Goal: Transaction & Acquisition: Book appointment/travel/reservation

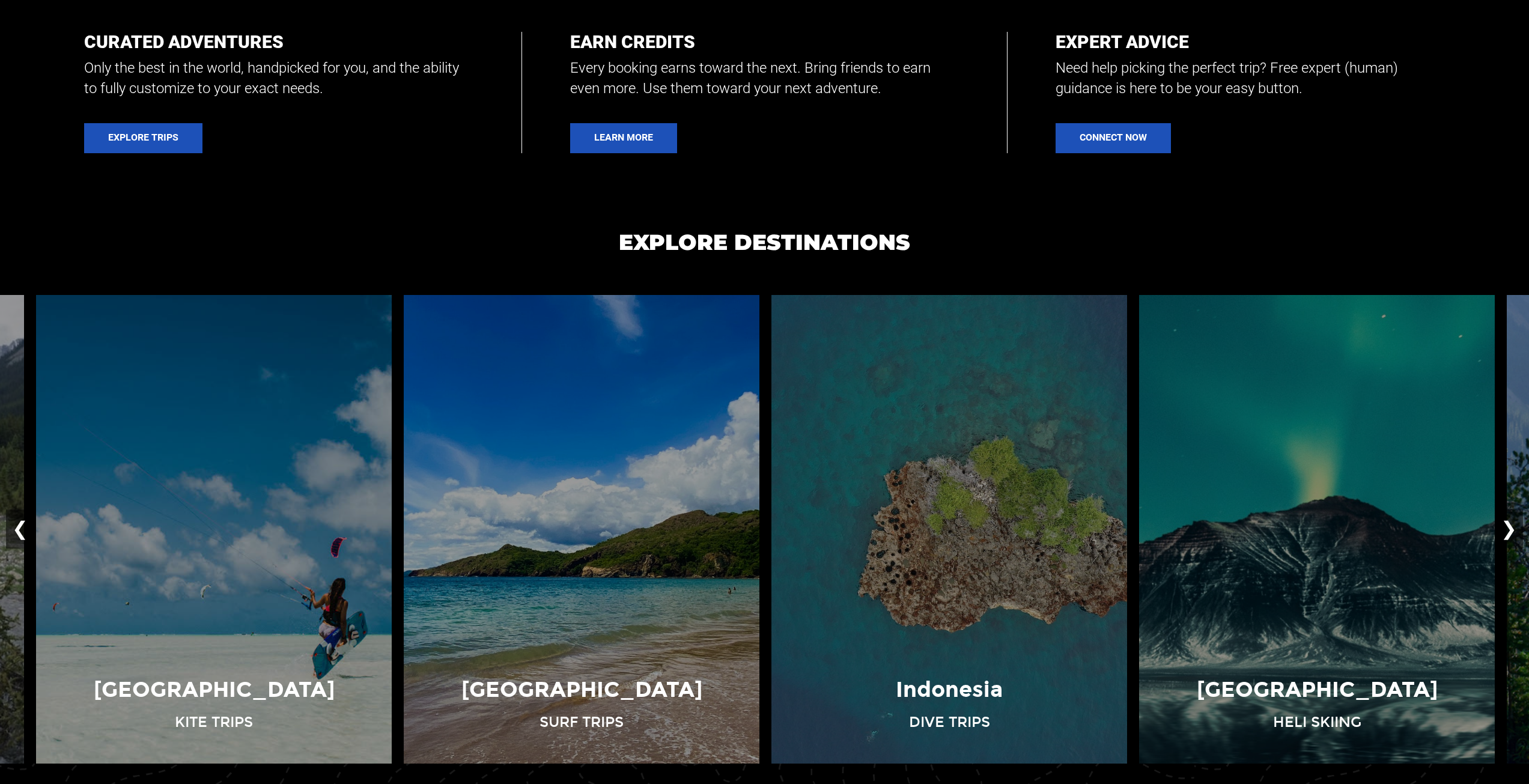
scroll to position [961, 0]
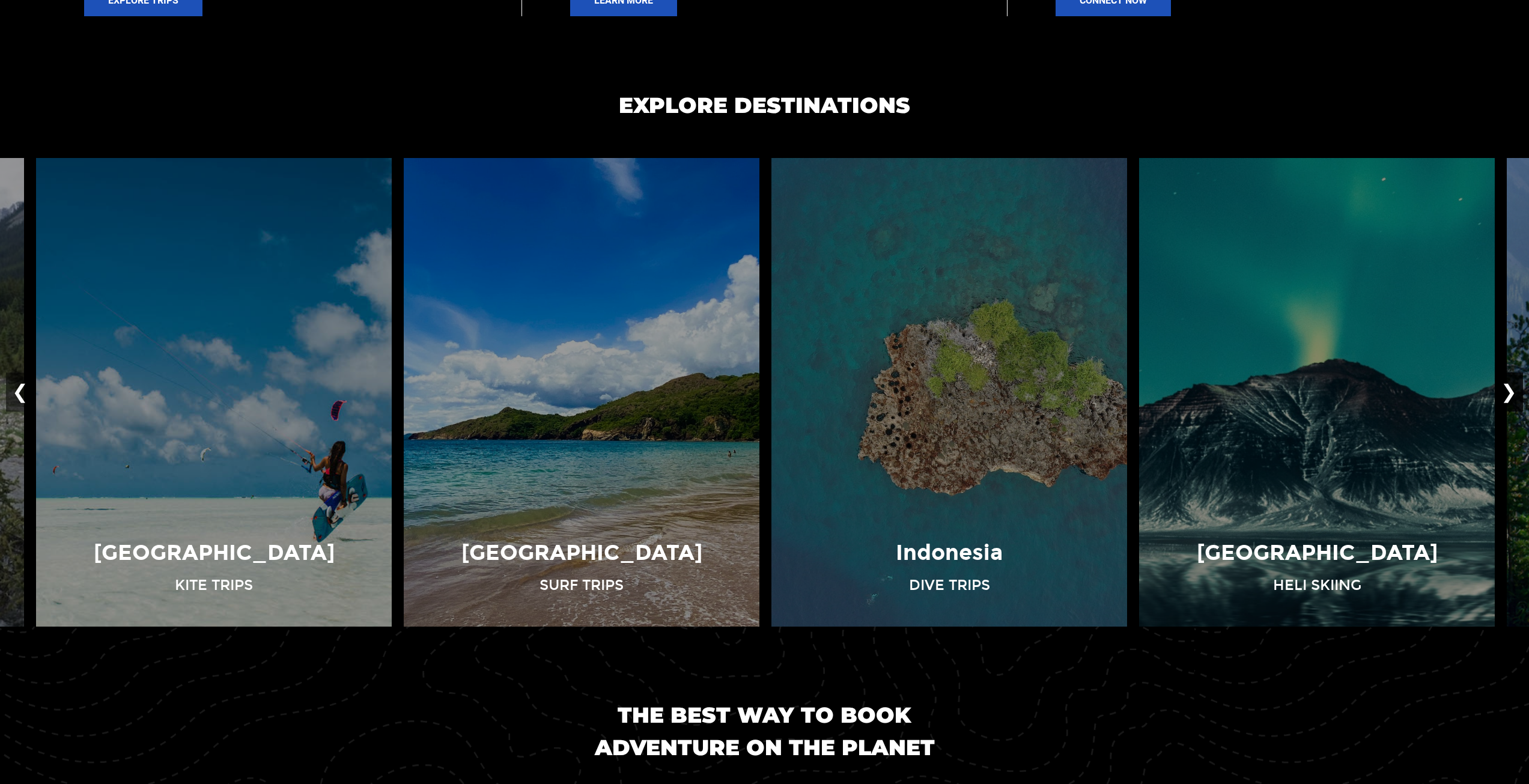
click at [1514, 387] on button "❯" at bounding box center [1509, 392] width 28 height 39
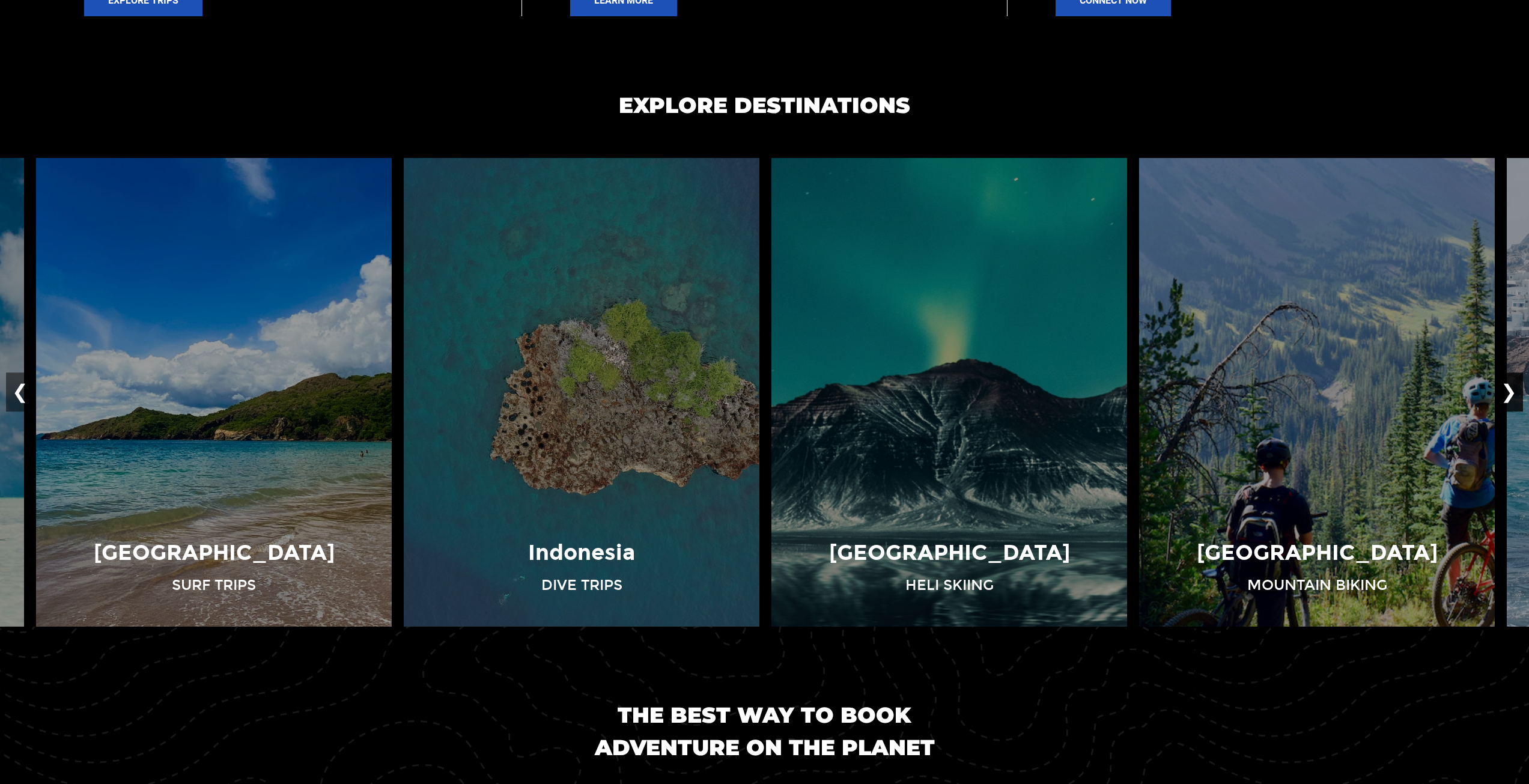
click at [1512, 387] on button "❯" at bounding box center [1509, 392] width 28 height 39
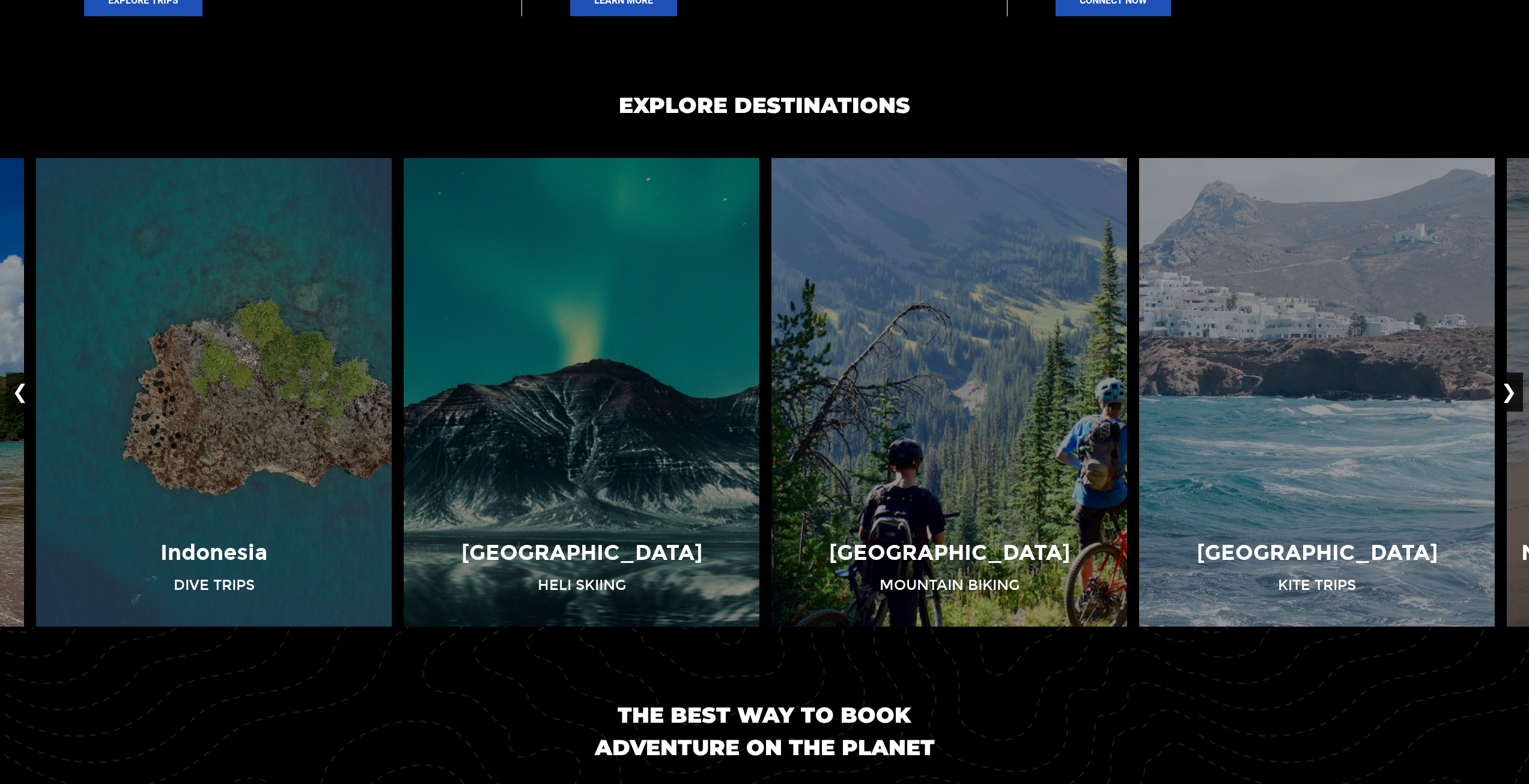
click at [1512, 387] on button "❯" at bounding box center [1509, 392] width 28 height 39
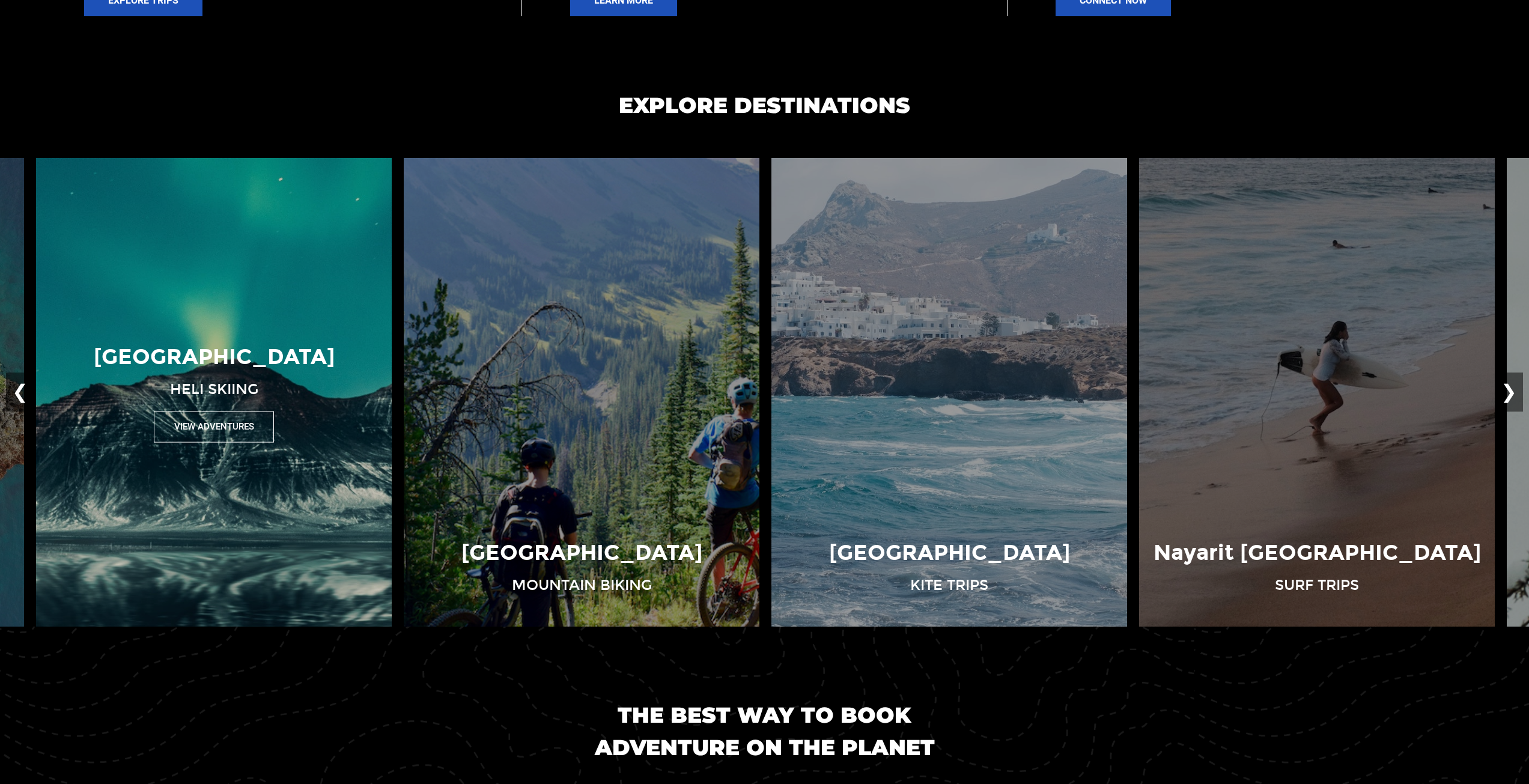
click at [236, 425] on button "View Adventures" at bounding box center [214, 427] width 120 height 31
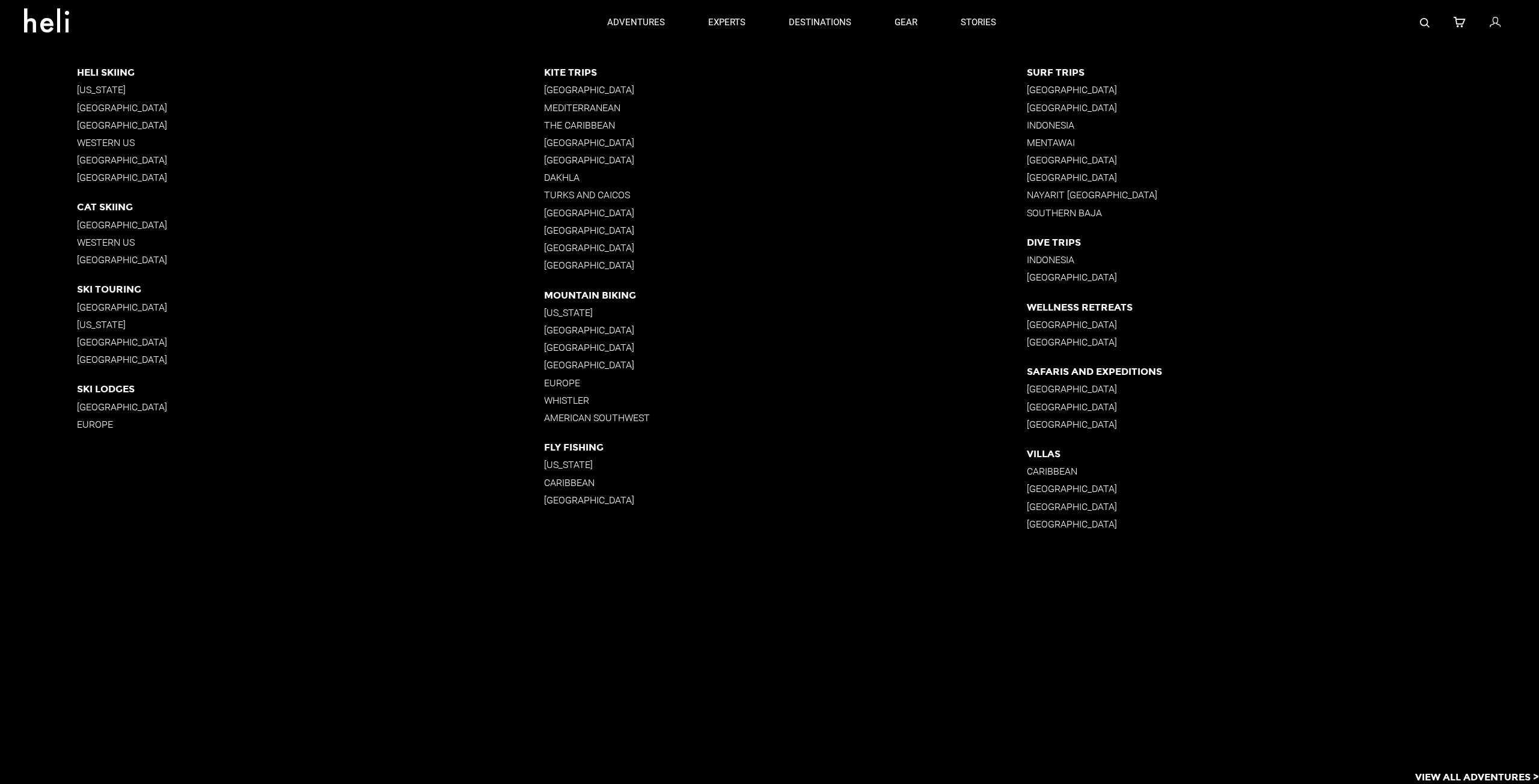
scroll to position [481, 0]
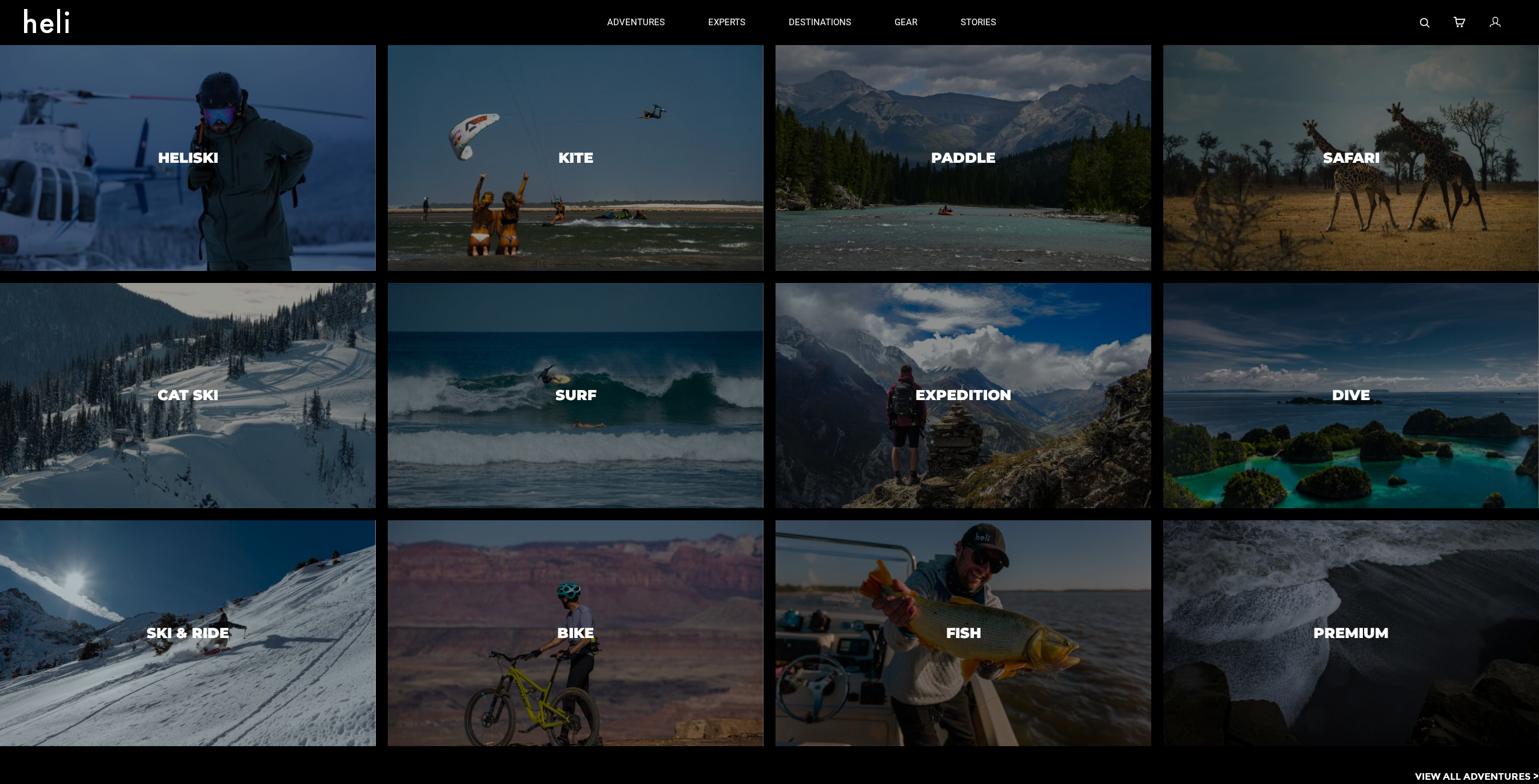
click at [165, 622] on div at bounding box center [188, 633] width 384 height 230
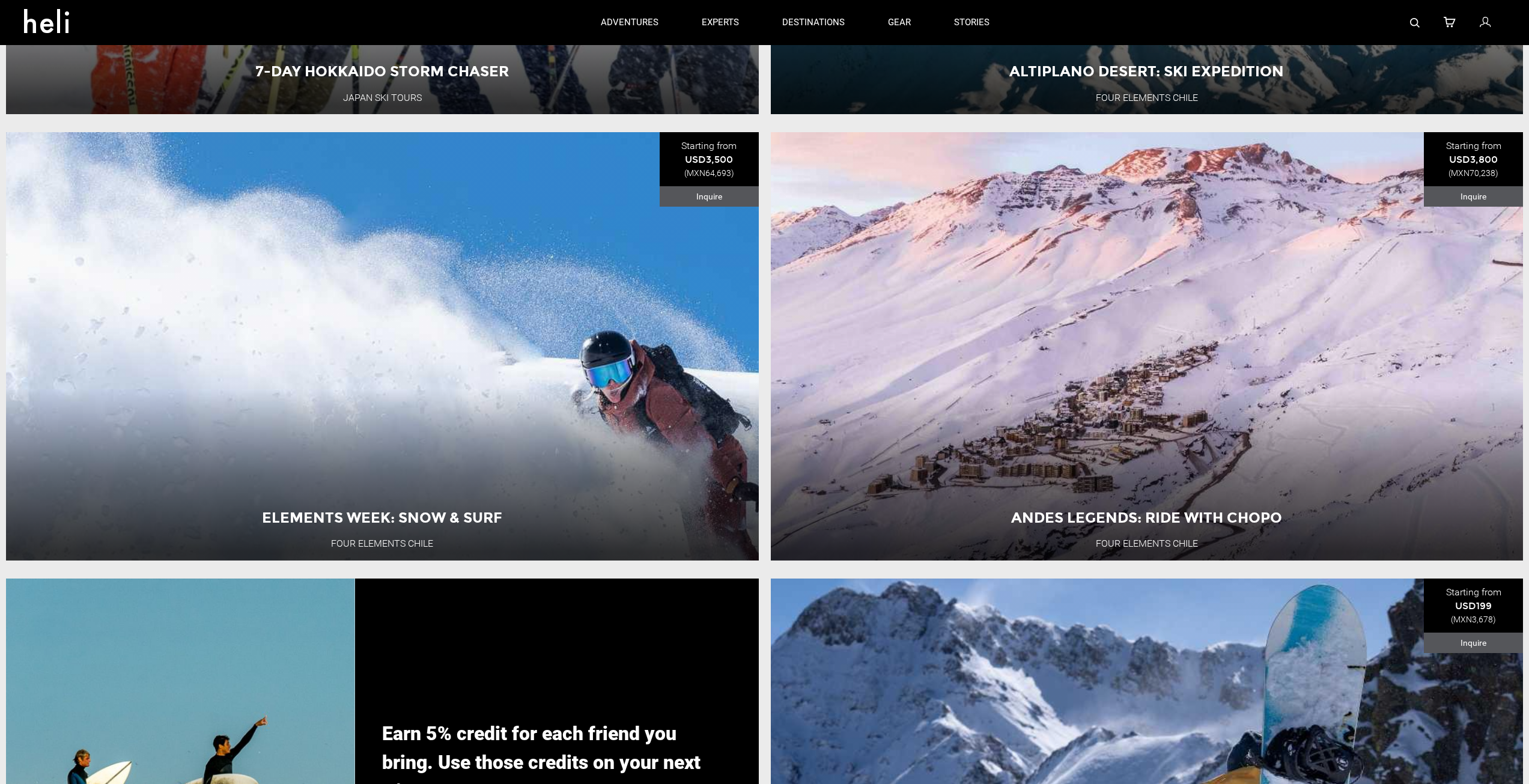
scroll to position [3304, 0]
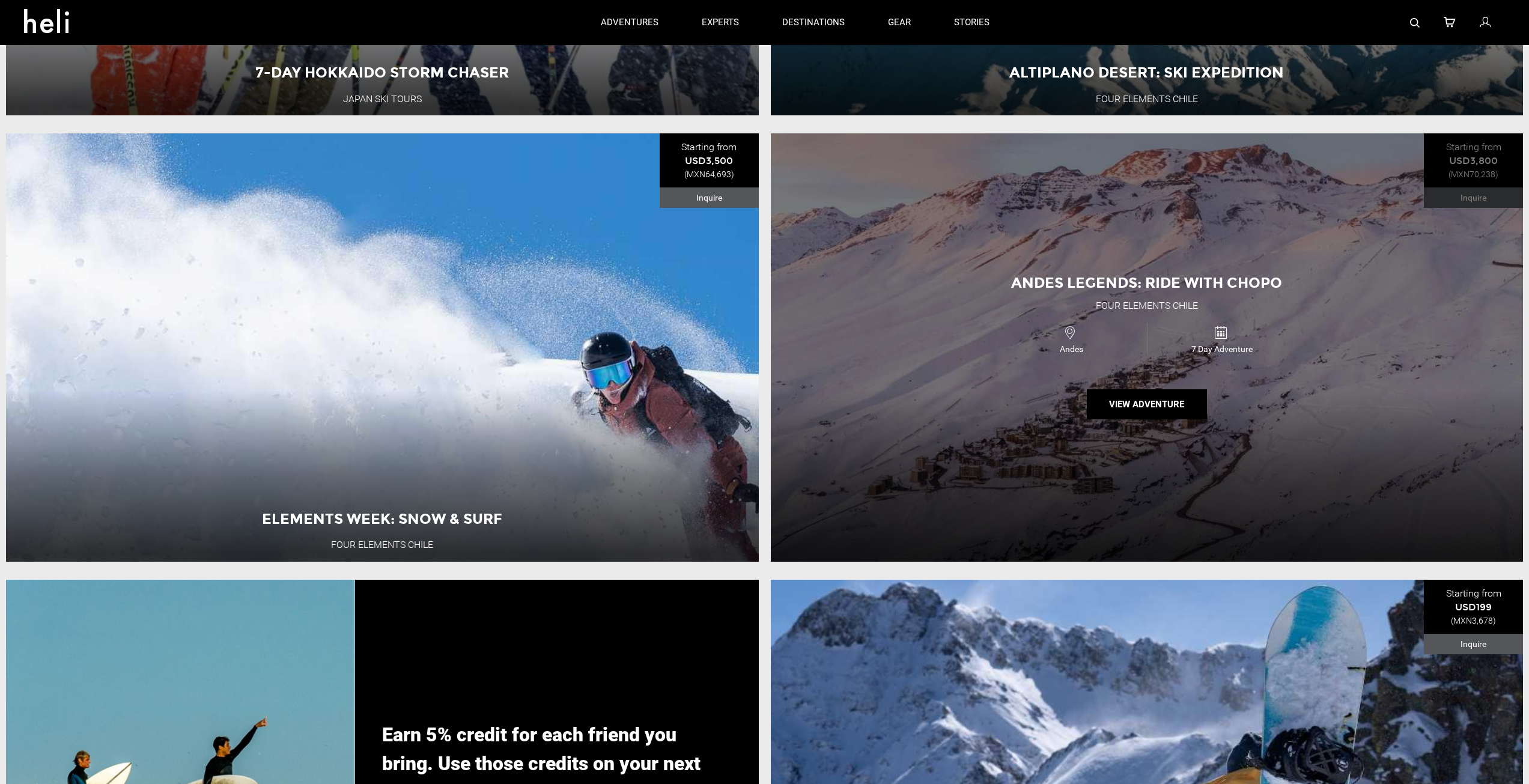
click at [1236, 288] on div "Andes Legends: Ride with Chopo Four Elements Chile Andes 7 Day Adventure View A…" at bounding box center [1147, 347] width 753 height 428
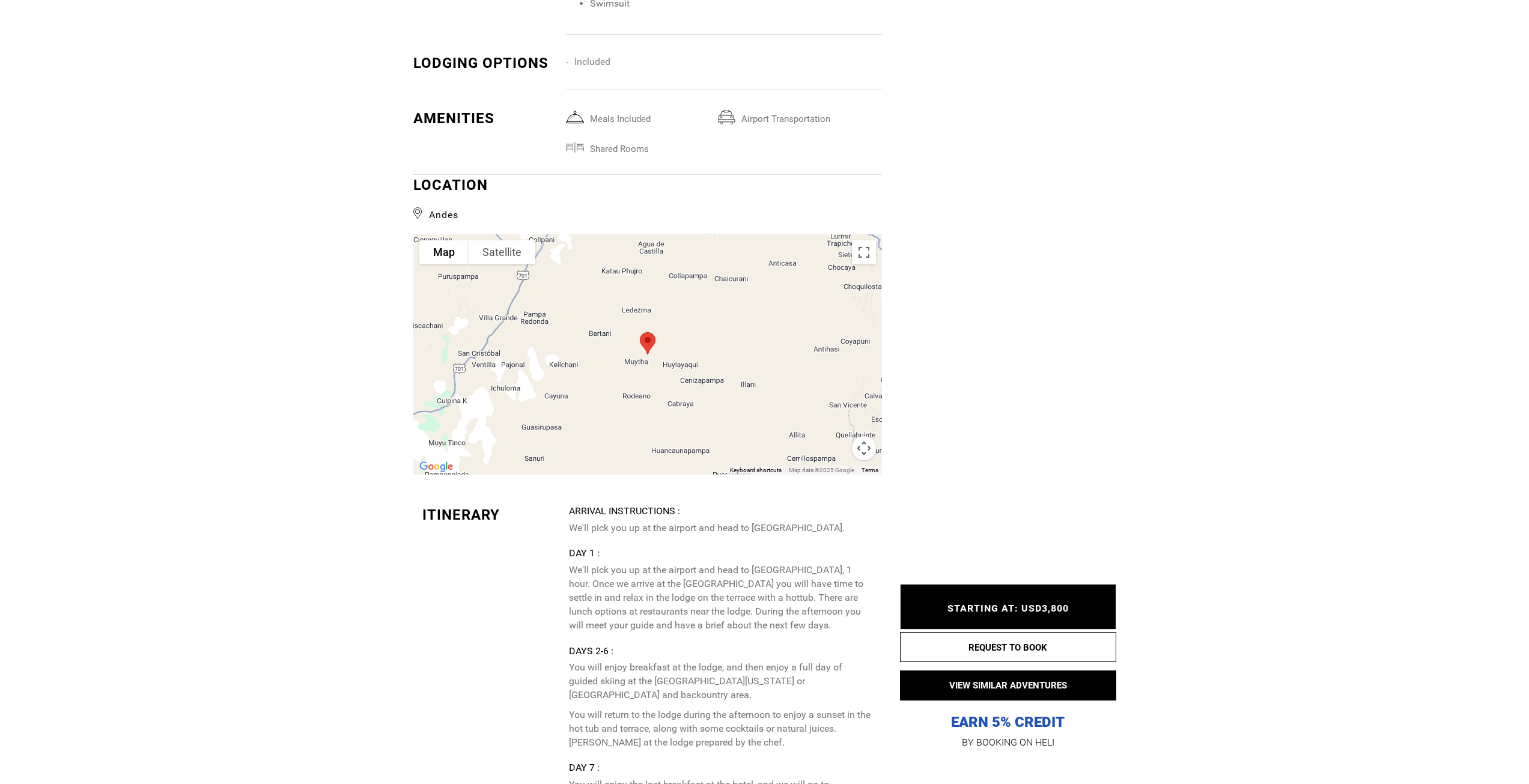
scroll to position [2103, 0]
